Goal: Contribute content: Add original content to the website for others to see

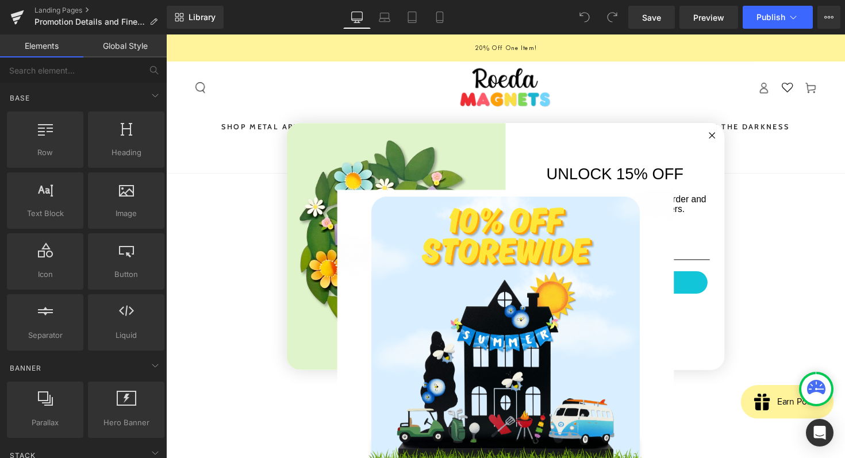
click at [731, 136] on circle "Close dialog" at bounding box center [725, 137] width 13 height 13
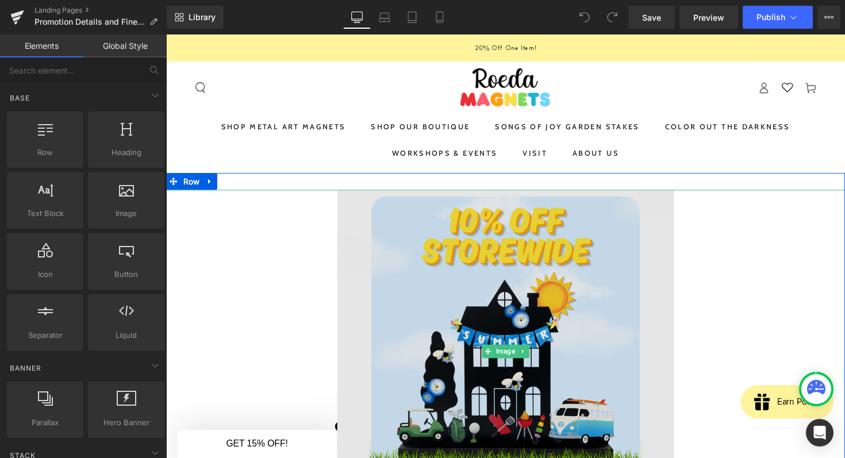
click at [479, 308] on img at bounding box center [513, 359] width 345 height 331
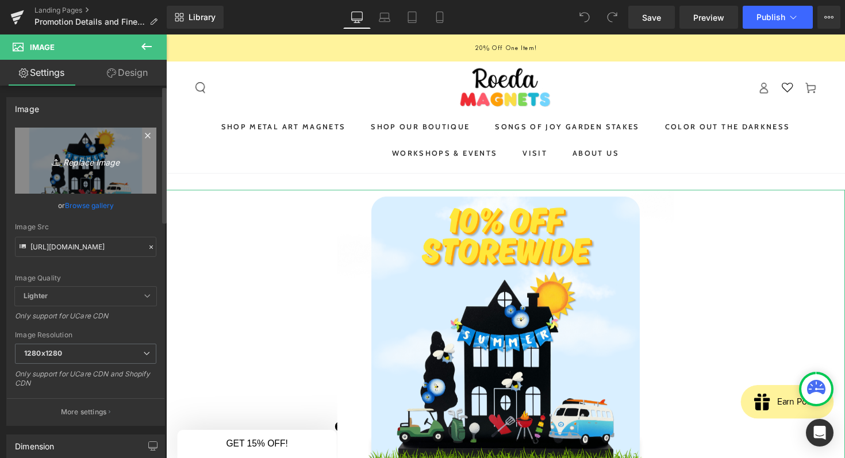
click at [88, 158] on icon "Replace Image" at bounding box center [86, 160] width 92 height 14
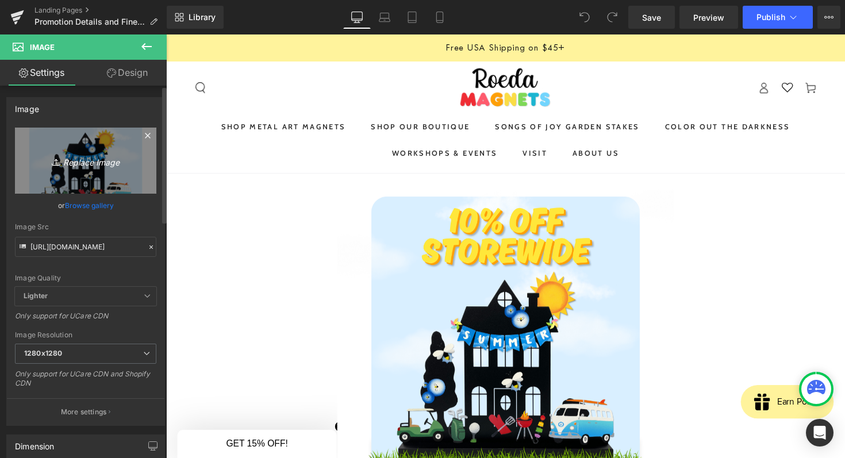
type input "C:\fakepath\Screenshot [DATE] 8.15.12 AM.png"
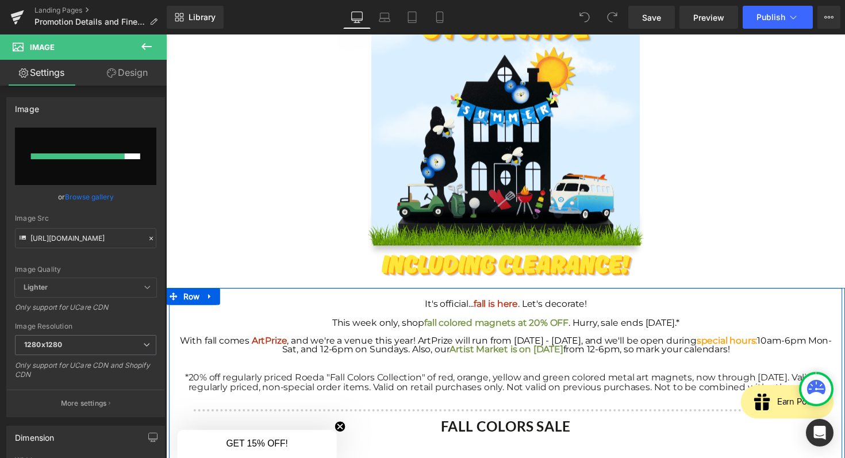
scroll to position [167, 0]
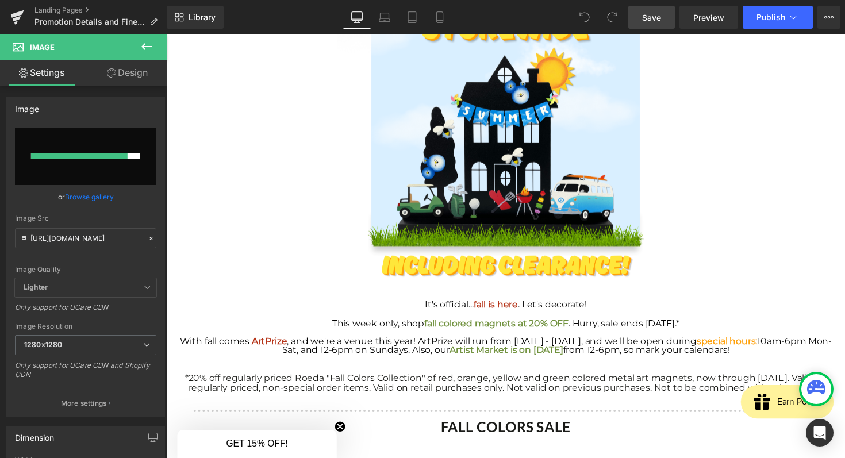
click at [656, 24] on link "Save" at bounding box center [651, 17] width 47 height 23
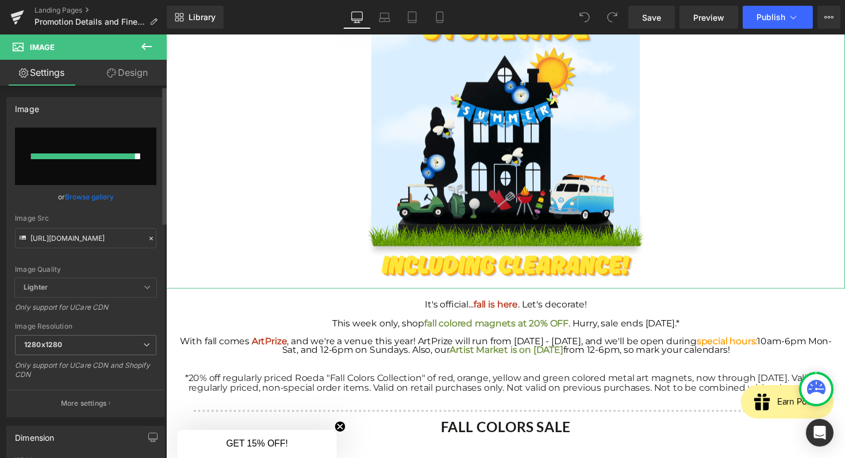
click at [70, 250] on div "Image Quality Lighter Lightest Lighter Lighter Lightest Only support for UCare …" at bounding box center [85, 203] width 141 height 151
click at [68, 243] on input "[URL][DOMAIN_NAME]" at bounding box center [85, 238] width 141 height 20
paste input "Screenshot_[DATE]_at_[DATE]_AM.png?v=1756815372"
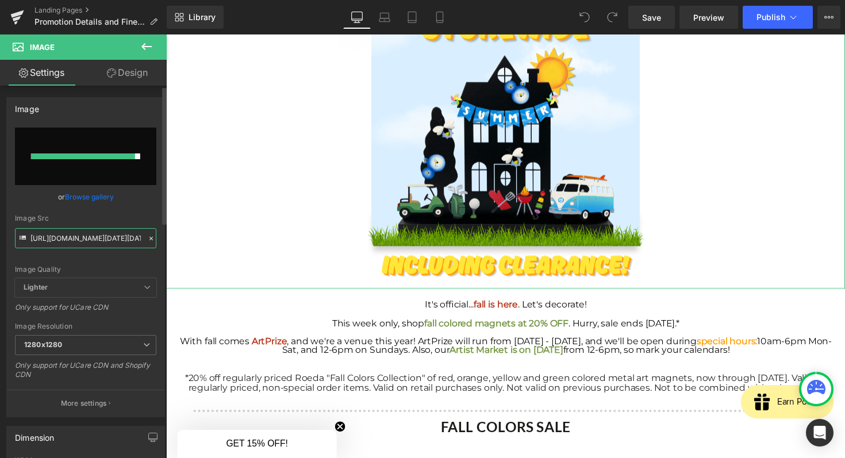
scroll to position [0, 268]
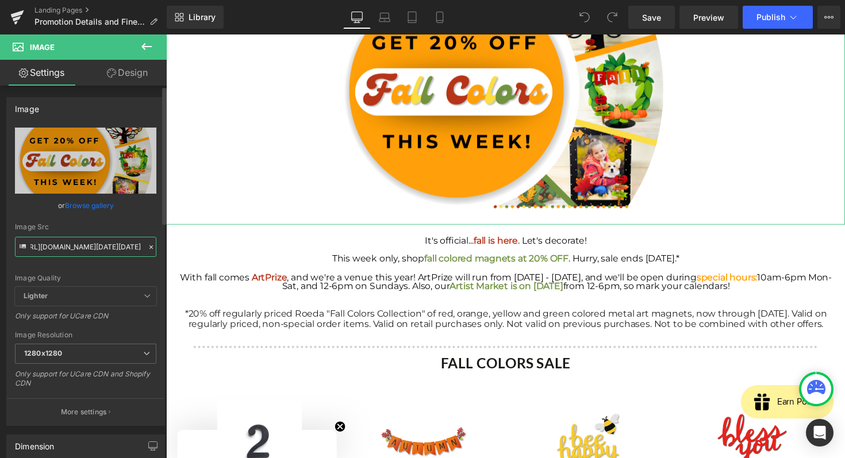
type input "[URL][DOMAIN_NAME][DATE][DATE]"
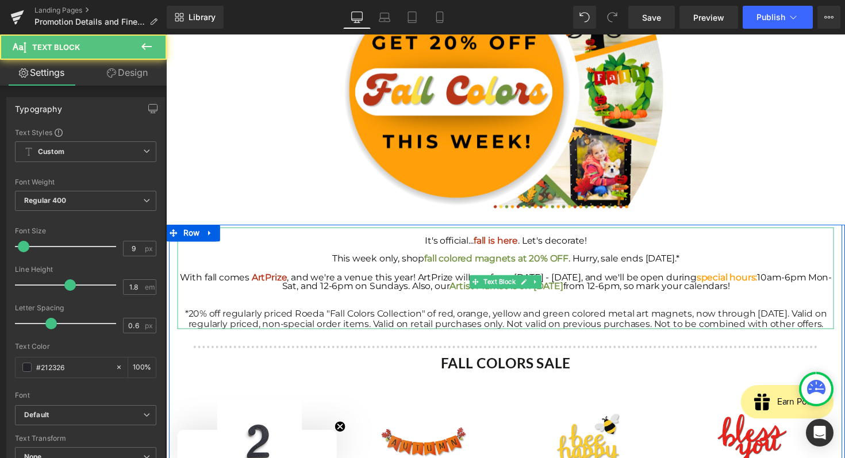
click at [387, 244] on div "It's official... fall is here . Let's decorate!" at bounding box center [514, 245] width 672 height 9
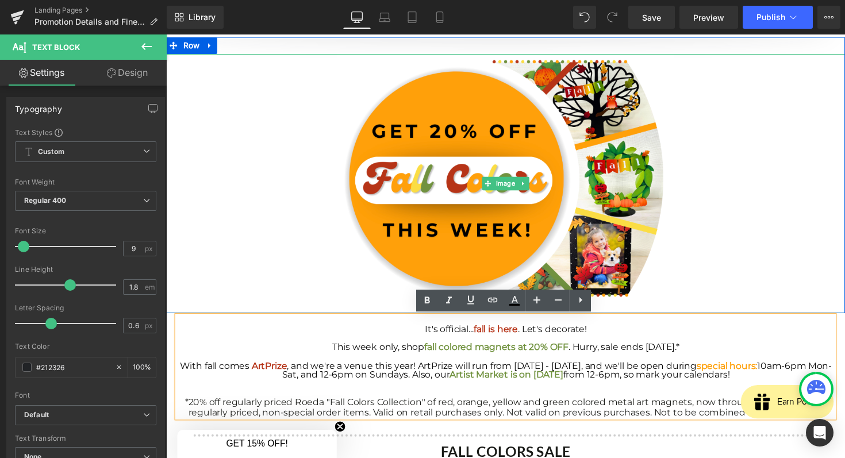
scroll to position [76, 0]
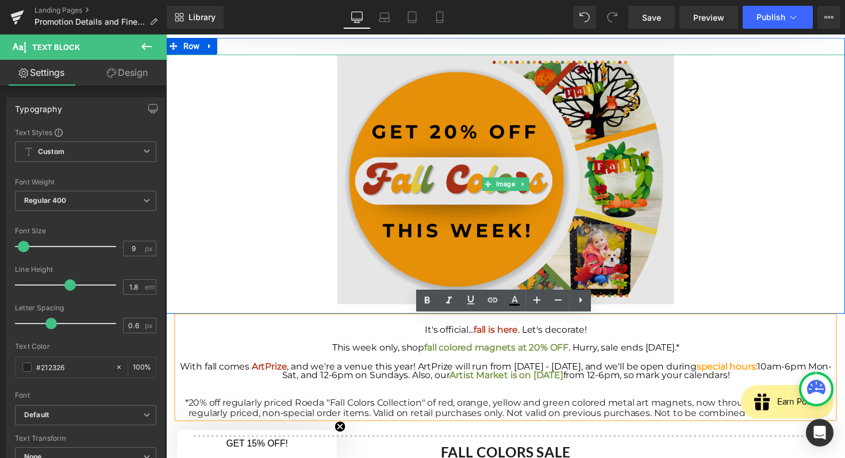
click at [440, 174] on img at bounding box center [513, 188] width 345 height 266
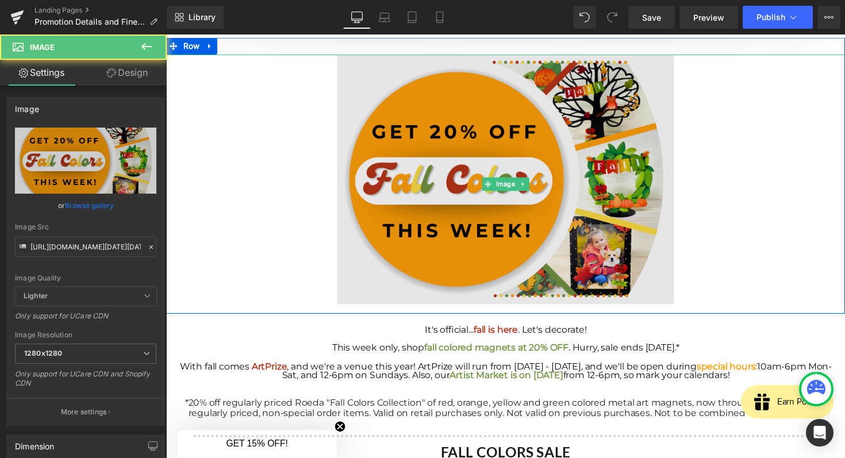
click at [445, 217] on img at bounding box center [513, 188] width 345 height 266
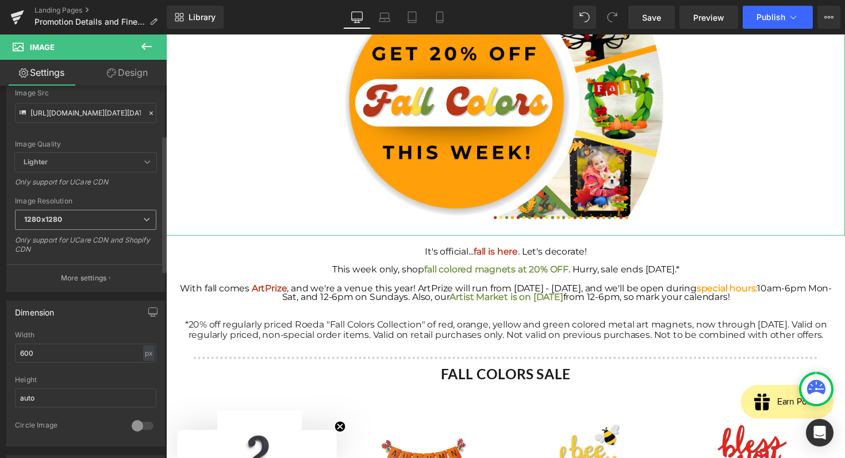
scroll to position [135, 0]
drag, startPoint x: 37, startPoint y: 353, endPoint x: 9, endPoint y: 353, distance: 28.2
click at [9, 353] on div "600px Width 600 px % px auto Height auto 0 Circle Image" at bounding box center [86, 388] width 158 height 115
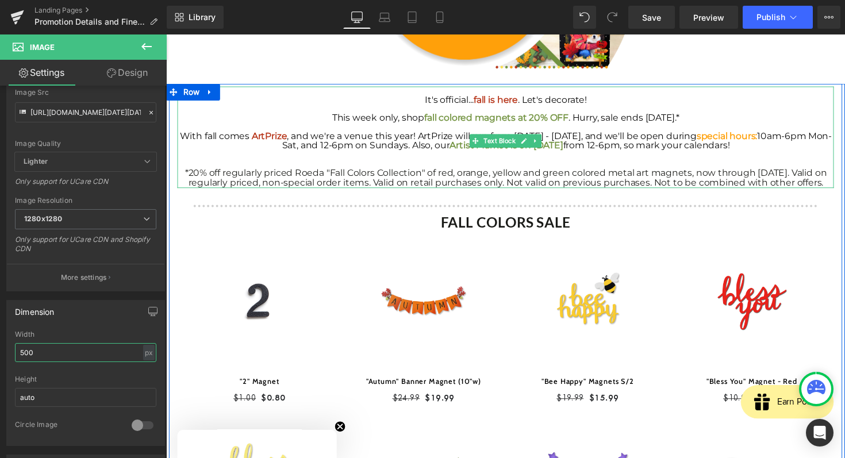
scroll to position [287, 0]
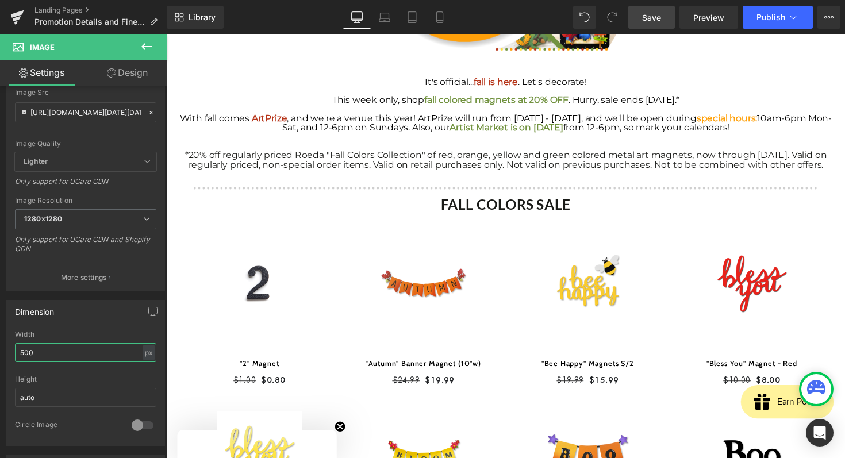
type input "500"
click at [646, 16] on span "Save" at bounding box center [651, 17] width 19 height 12
click at [824, 19] on button "View Live Page View with current Template Save Template to Library Schedule Pub…" at bounding box center [828, 17] width 23 height 23
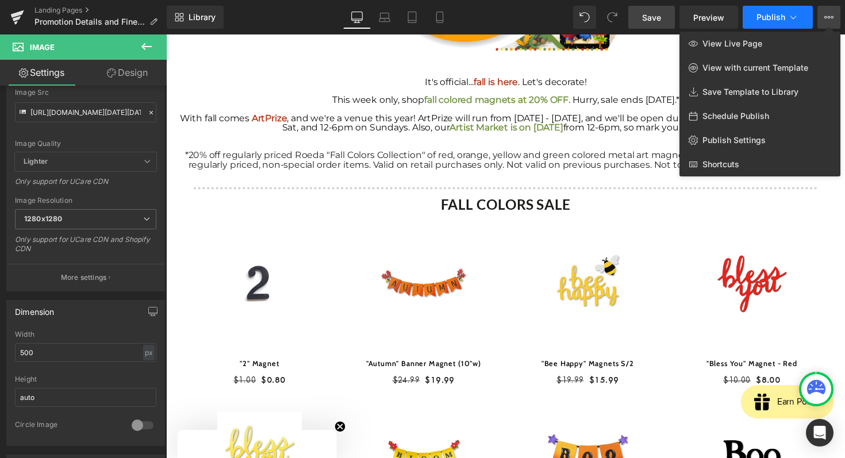
click at [757, 14] on button "Publish" at bounding box center [778, 17] width 70 height 23
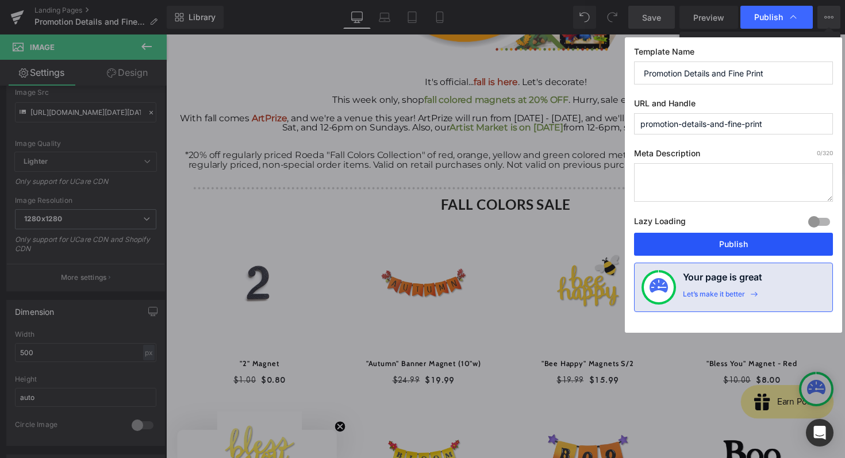
click at [698, 242] on button "Publish" at bounding box center [733, 244] width 199 height 23
